Goal: Task Accomplishment & Management: Complete application form

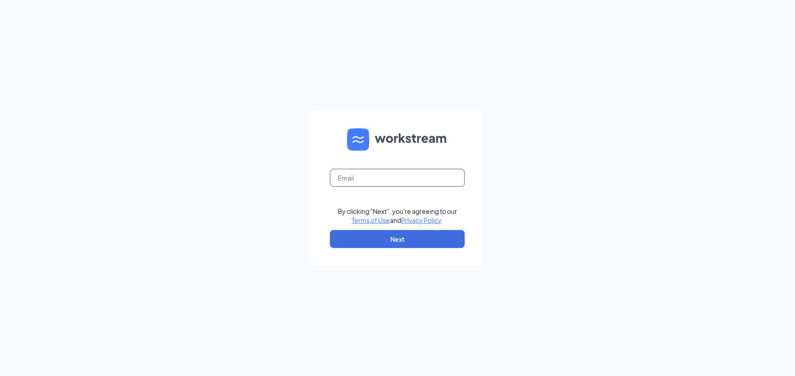
click at [374, 179] on input "text" at bounding box center [397, 178] width 135 height 18
type input "popeyesfamous191@sailormen.com"
click at [423, 239] on button "Next" at bounding box center [397, 239] width 135 height 18
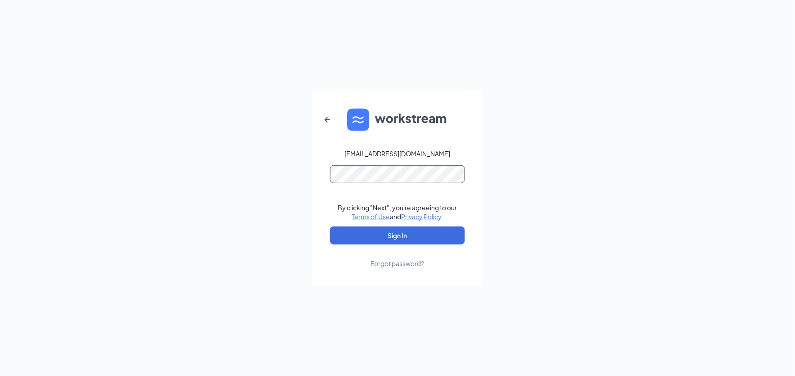
click at [330, 226] on button "Sign In" at bounding box center [397, 235] width 135 height 18
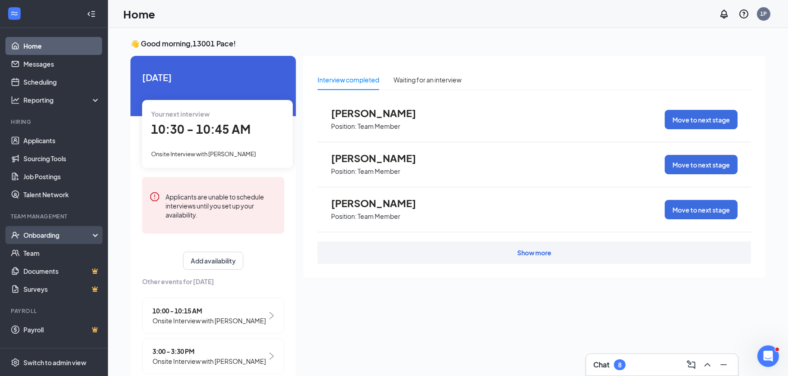
click at [51, 229] on div "Onboarding" at bounding box center [54, 235] width 108 height 18
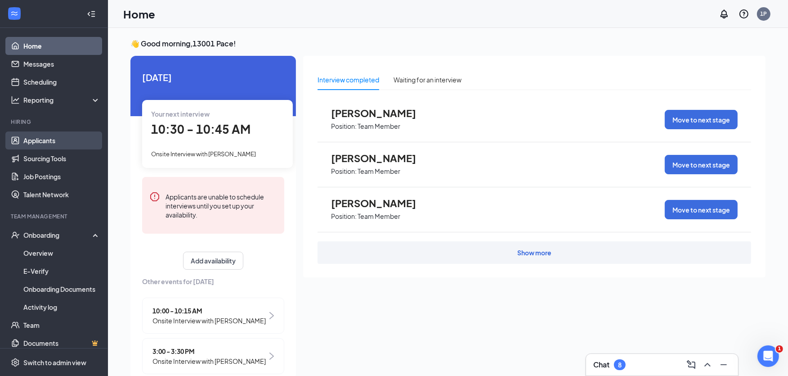
click at [50, 140] on link "Applicants" at bounding box center [61, 140] width 77 height 18
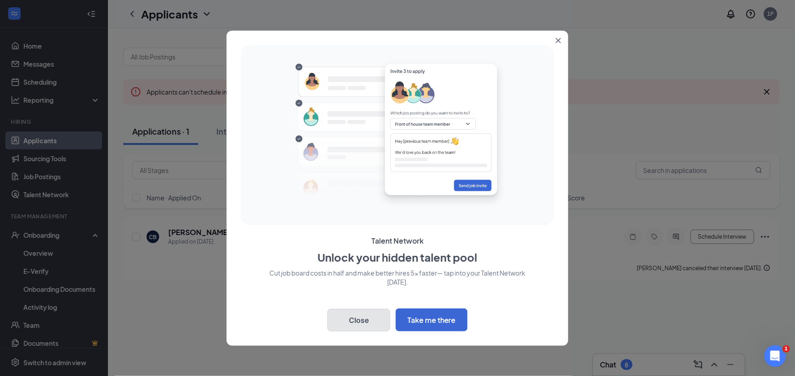
click at [365, 316] on button "Close" at bounding box center [358, 320] width 63 height 22
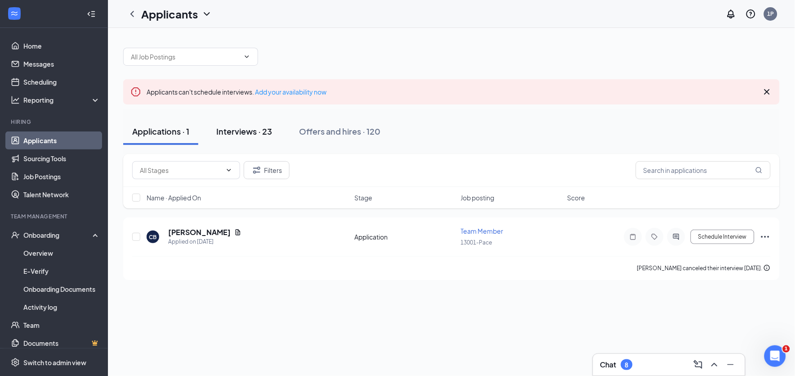
click at [245, 134] on div "Interviews · 23" at bounding box center [244, 130] width 56 height 11
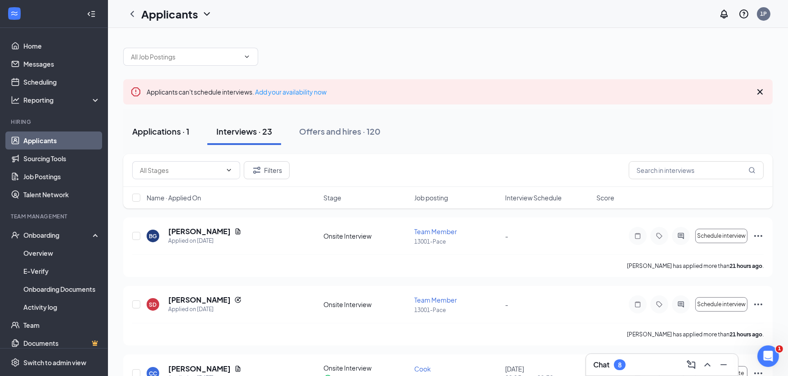
click at [157, 132] on div "Applications · 1" at bounding box center [160, 130] width 57 height 11
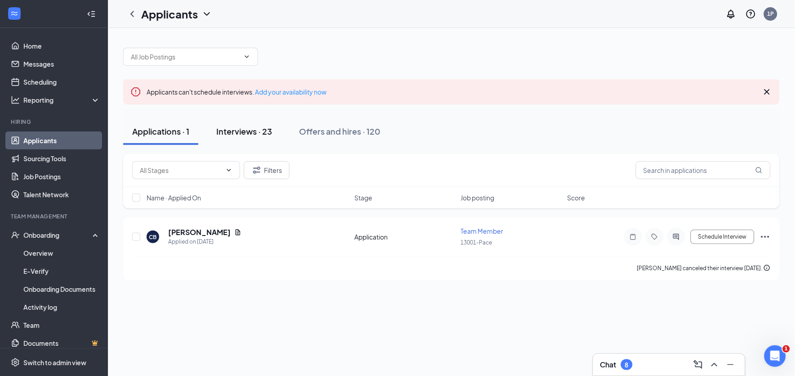
click at [245, 126] on div "Interviews · 23" at bounding box center [244, 130] width 56 height 11
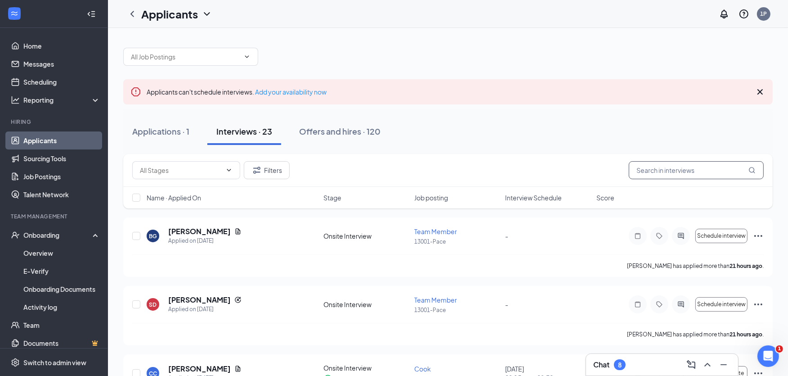
click at [671, 172] on input "text" at bounding box center [696, 170] width 135 height 18
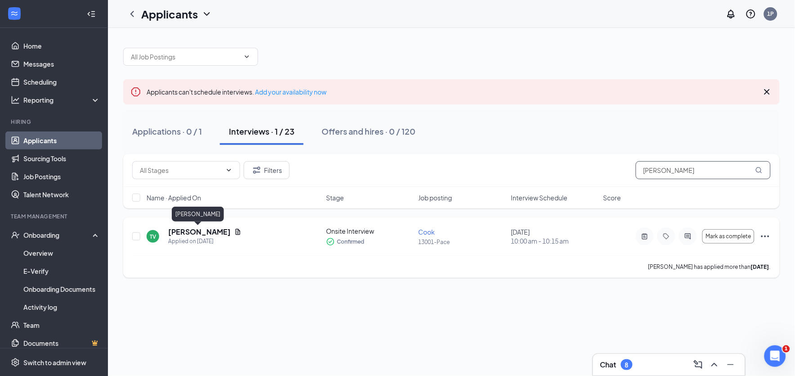
type input "[PERSON_NAME]"
click at [207, 234] on h5 "[PERSON_NAME]" at bounding box center [199, 232] width 63 height 10
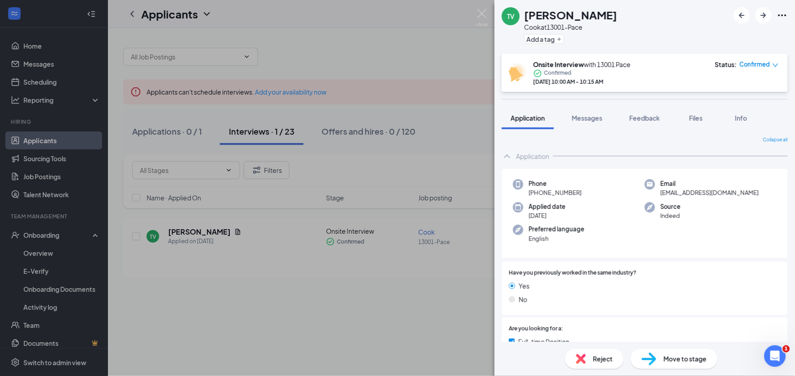
click at [691, 362] on span "Move to stage" at bounding box center [685, 359] width 43 height 10
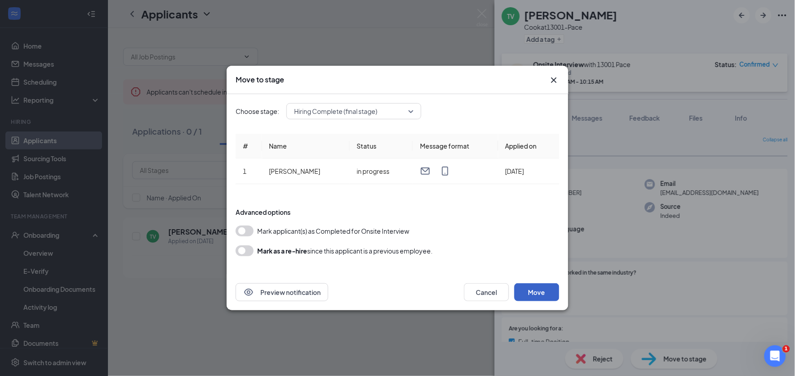
click at [540, 288] on button "Move" at bounding box center [537, 292] width 45 height 18
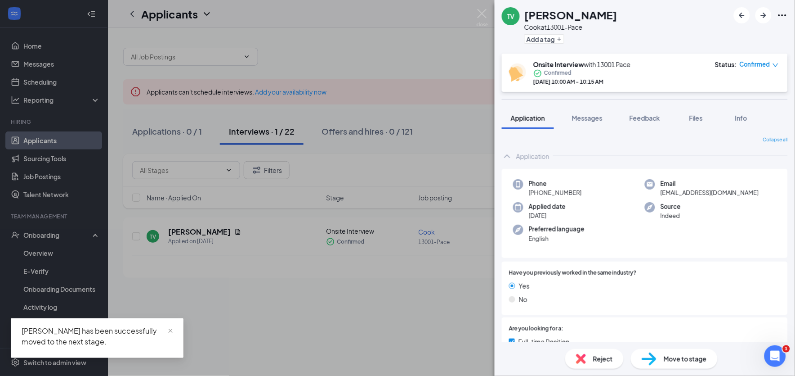
click at [51, 234] on div "TV [PERSON_NAME] at 13001-Pace Add a tag Onsite Interview with 13001 Pace Confi…" at bounding box center [397, 188] width 795 height 376
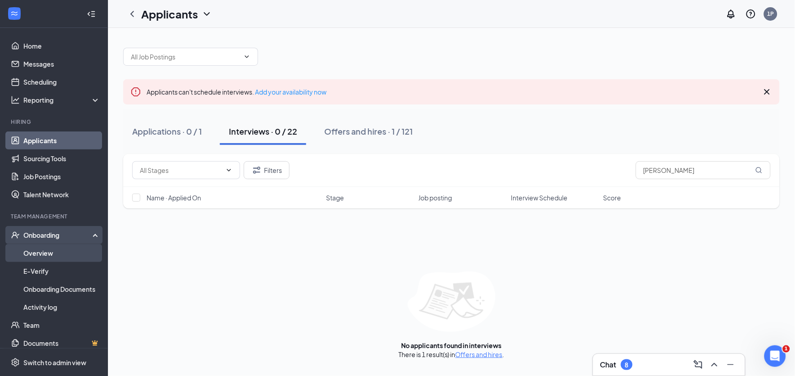
click at [46, 249] on link "Overview" at bounding box center [61, 253] width 77 height 18
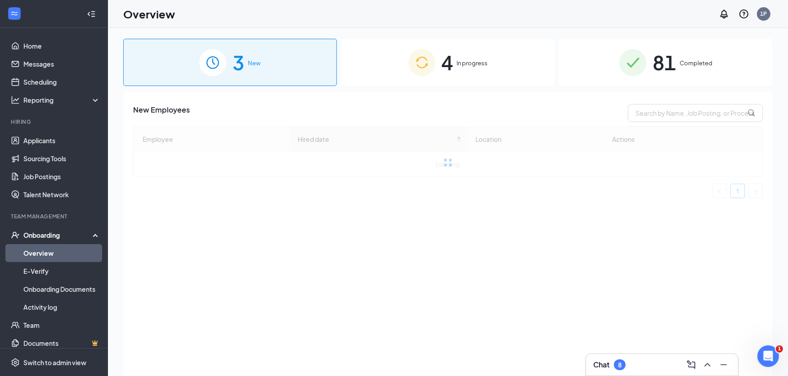
scroll to position [40, 0]
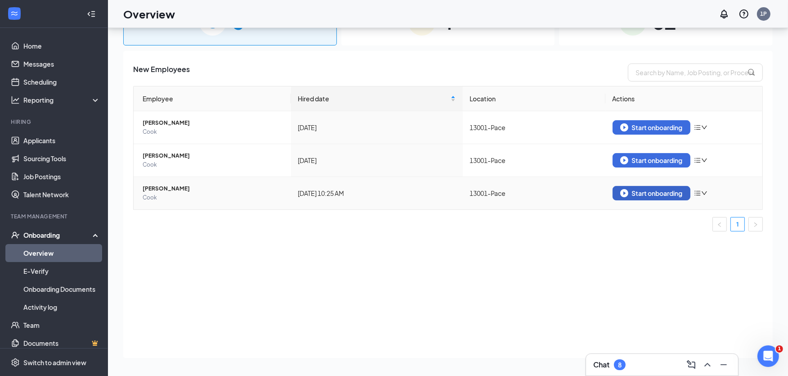
click at [653, 190] on div "Start onboarding" at bounding box center [651, 193] width 63 height 8
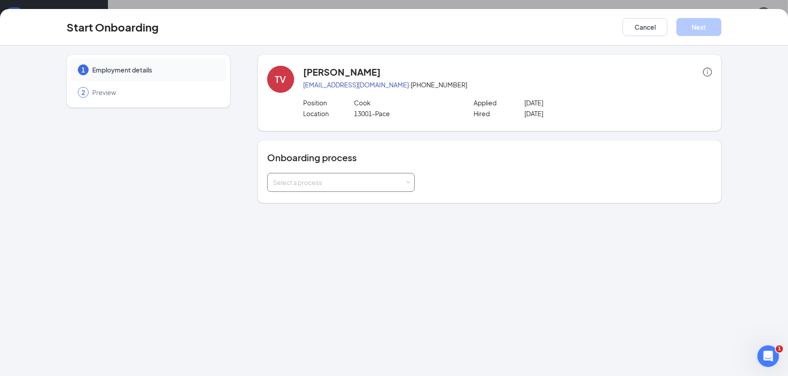
click at [390, 181] on div "Select a process" at bounding box center [339, 182] width 132 height 9
click at [343, 181] on div "Select a process" at bounding box center [339, 182] width 132 height 9
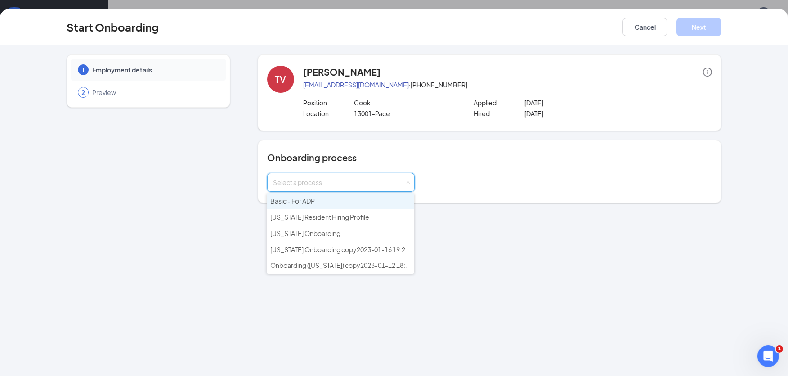
click at [331, 202] on li "Basic - For ADP" at bounding box center [341, 201] width 148 height 16
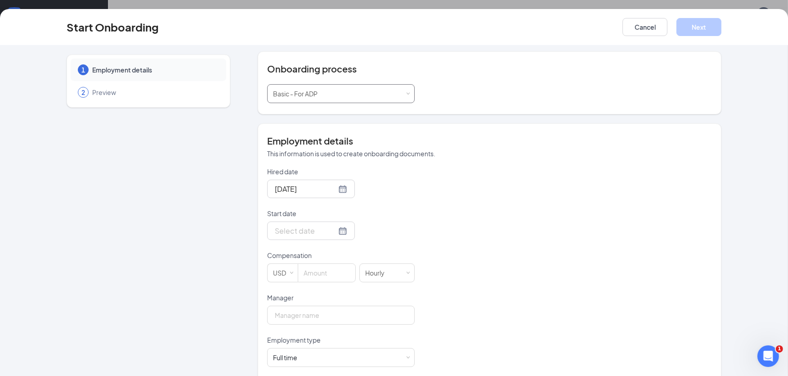
scroll to position [100, 0]
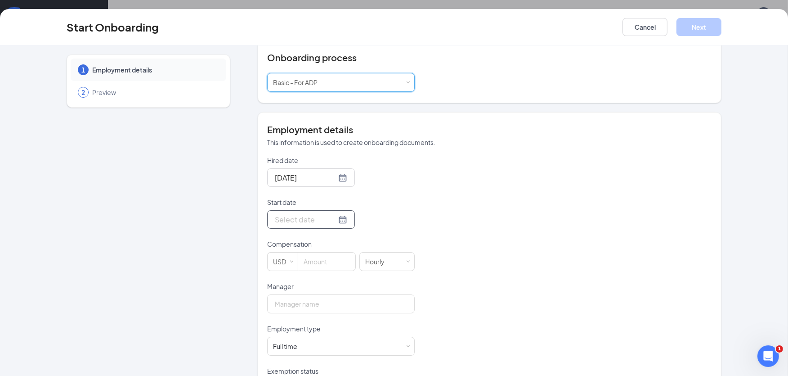
click at [330, 221] on div at bounding box center [311, 219] width 72 height 11
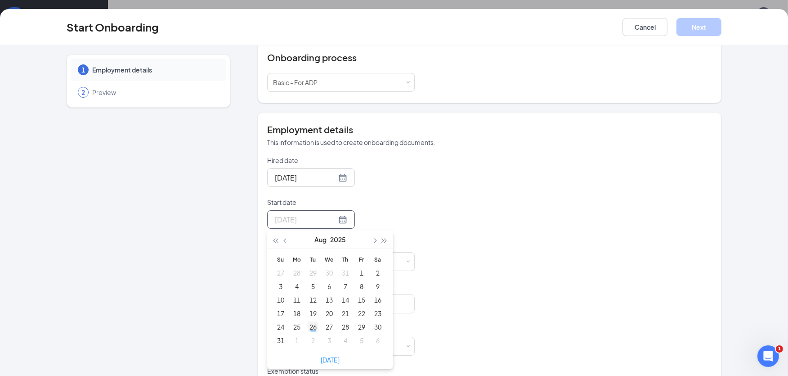
type input "[DATE]"
click at [309, 326] on div "26" at bounding box center [313, 326] width 11 height 11
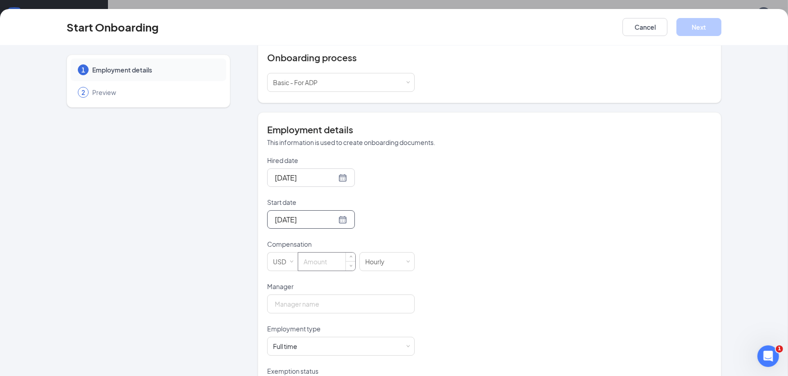
click at [327, 266] on input at bounding box center [326, 261] width 57 height 18
type input "13"
click at [345, 307] on input "Manager" at bounding box center [341, 303] width 148 height 19
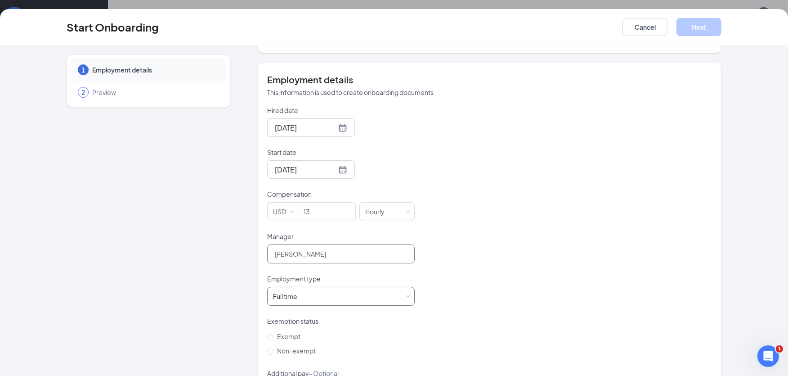
type input "[PERSON_NAME]"
click at [345, 298] on div "Full time Works 30+ hours per week and is reasonably expected to work" at bounding box center [341, 296] width 136 height 18
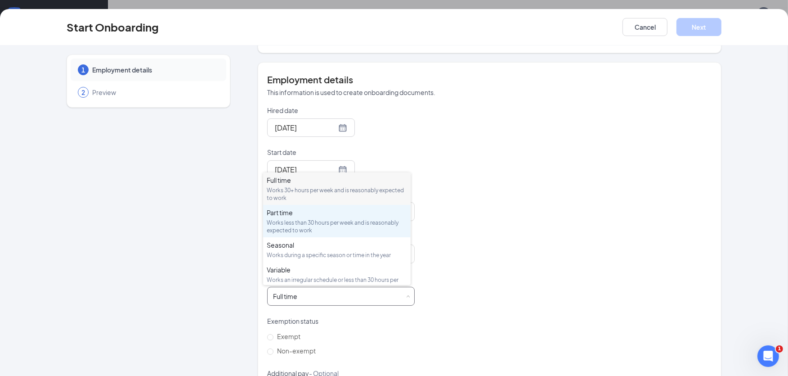
click at [319, 224] on div "Works less than 30 hours per week and is reasonably expected to work" at bounding box center [337, 226] width 140 height 15
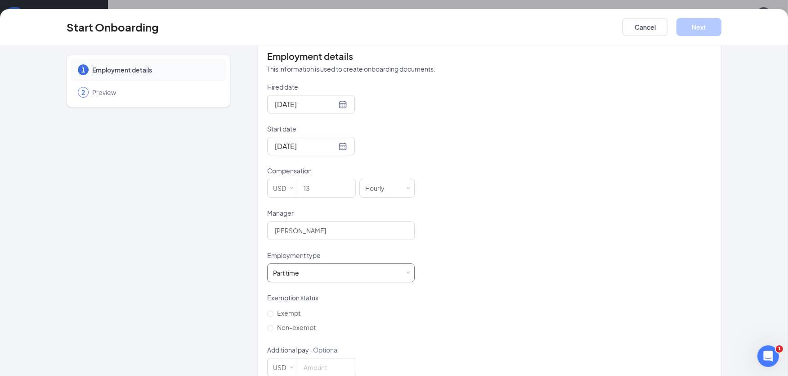
scroll to position [194, 0]
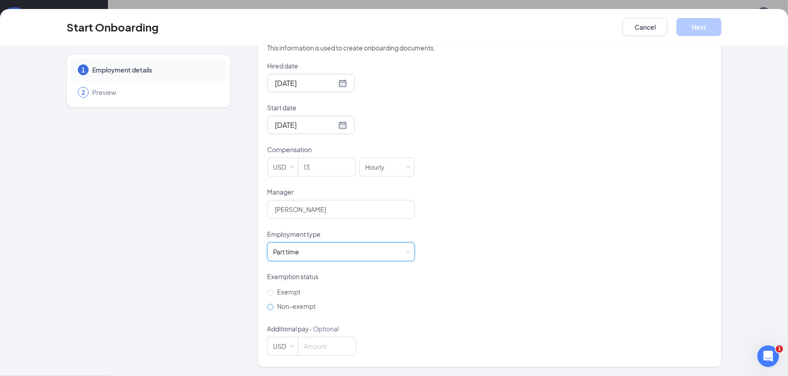
click at [267, 306] on input "Non-exempt" at bounding box center [270, 307] width 6 height 6
radio input "true"
click at [698, 26] on button "Next" at bounding box center [698, 27] width 45 height 18
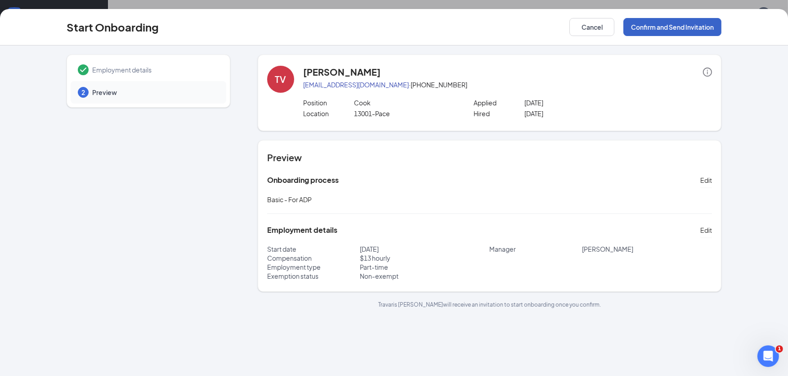
click at [698, 26] on button "Confirm and Send Invitation" at bounding box center [672, 27] width 98 height 18
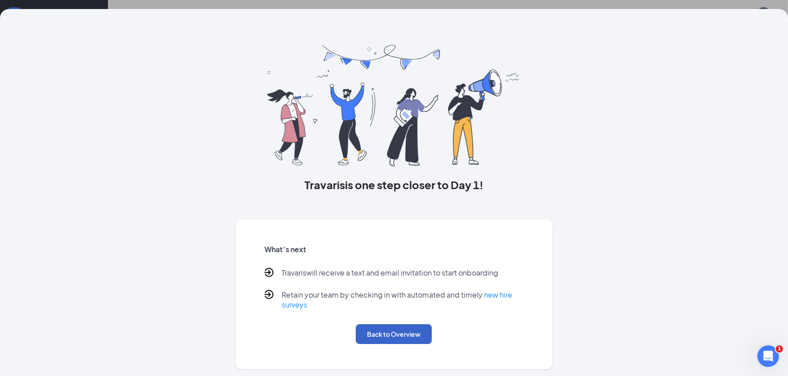
click at [383, 335] on button "Back to Overview" at bounding box center [394, 334] width 76 height 20
